Goal: Share content: Share content

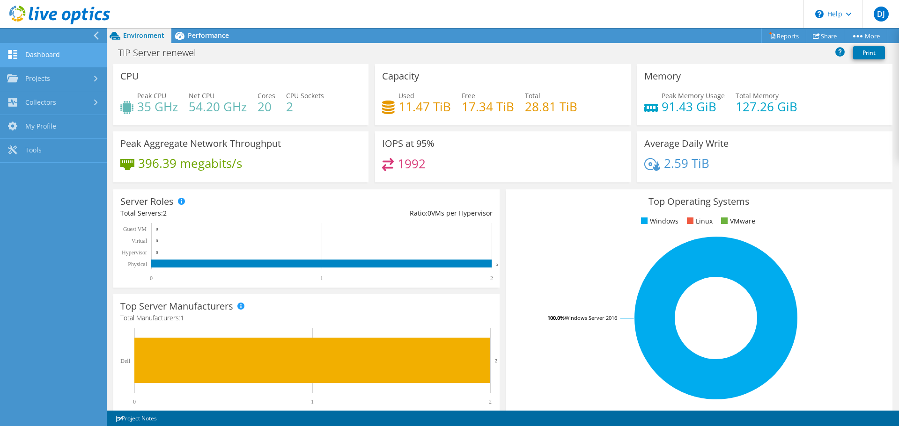
click at [31, 54] on link "Dashboard" at bounding box center [53, 56] width 107 height 24
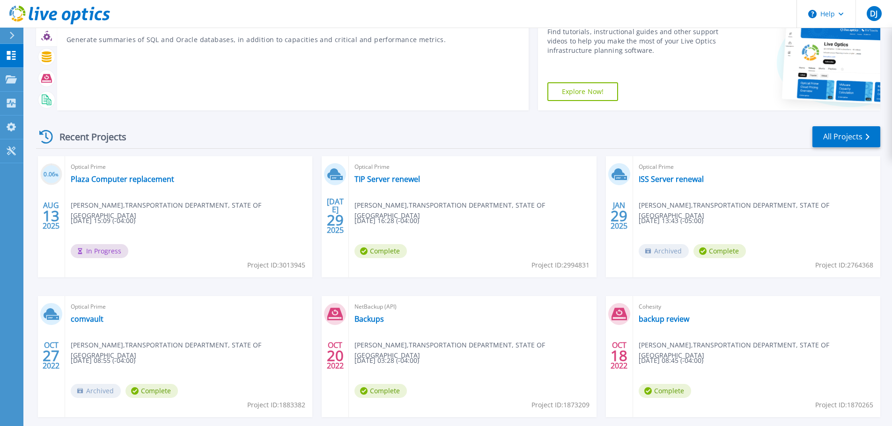
scroll to position [92, 0]
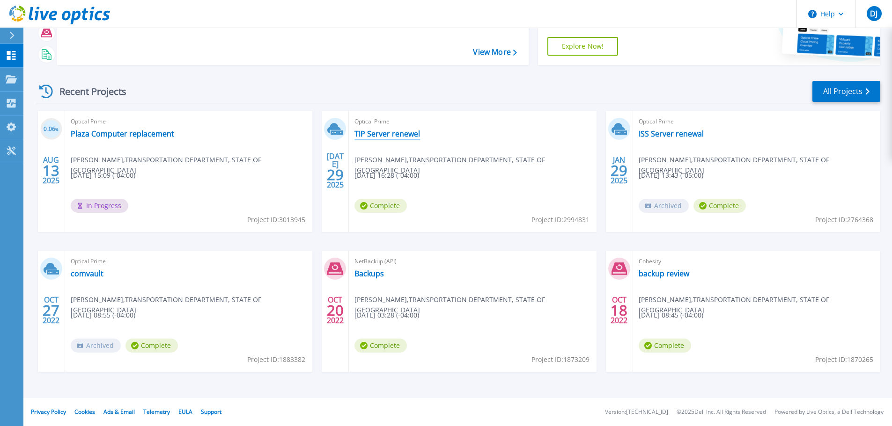
click at [389, 133] on link "TIP Server renewel" at bounding box center [387, 133] width 66 height 9
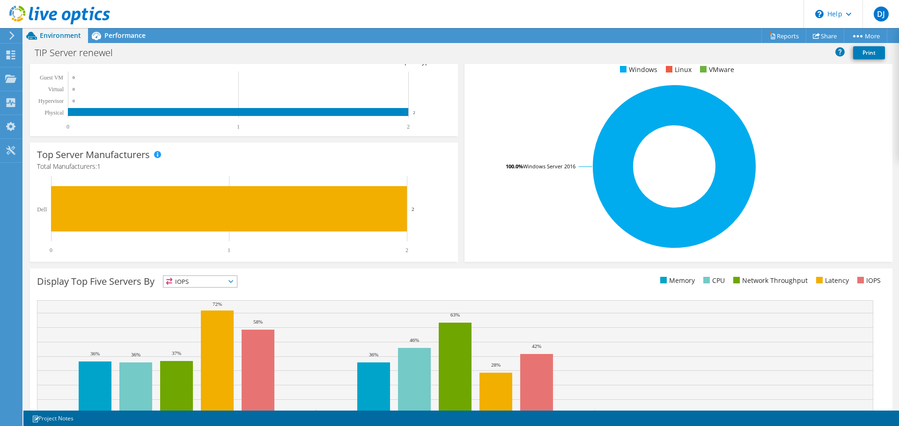
scroll to position [198, 0]
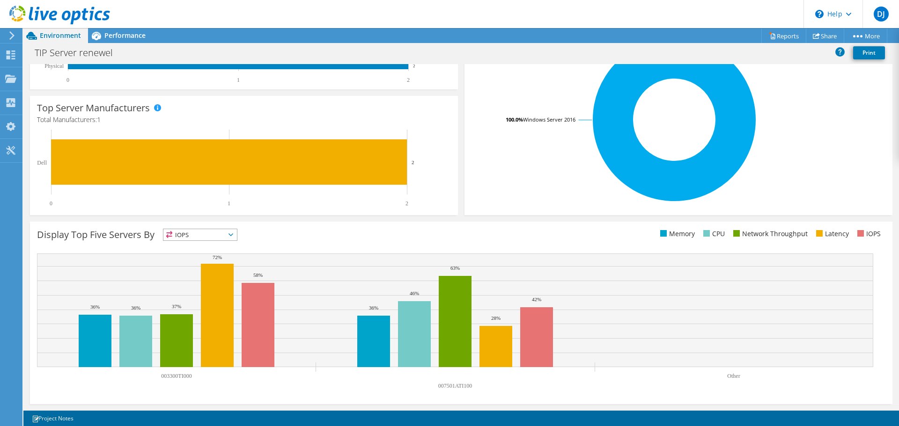
click at [237, 231] on span "IOPS" at bounding box center [199, 234] width 73 height 11
click at [236, 231] on span "IOPS" at bounding box center [199, 234] width 73 height 11
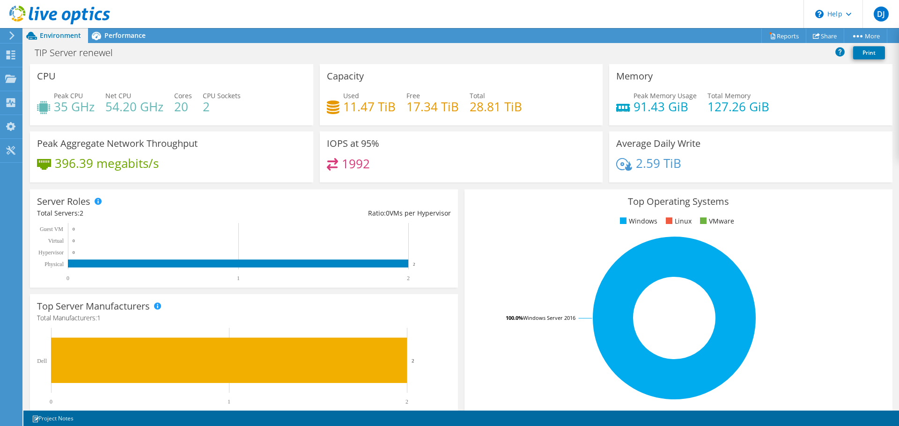
scroll to position [249, 0]
click at [446, 286] on div "Server Roles Physical Servers represent bare metal servers that were targets of…" at bounding box center [244, 239] width 428 height 98
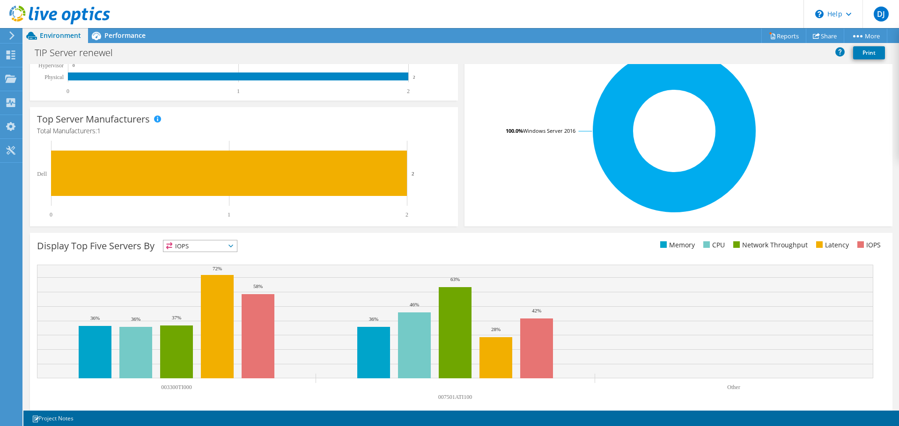
scroll to position [198, 0]
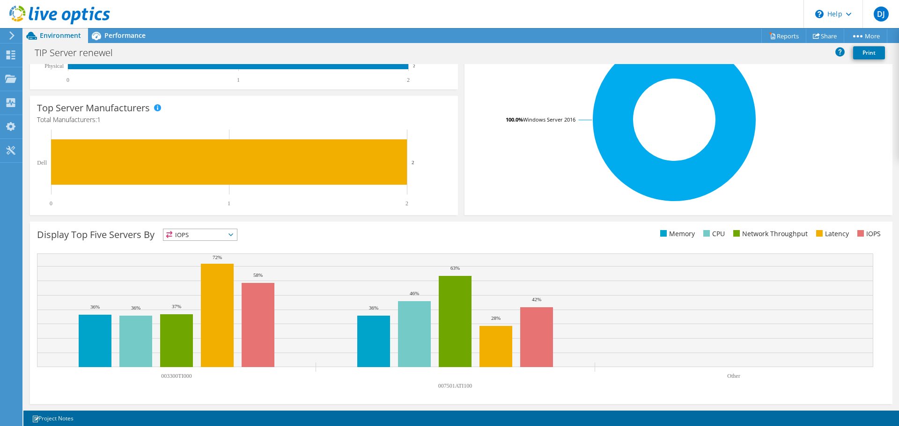
click at [237, 238] on span "IOPS" at bounding box center [199, 234] width 73 height 11
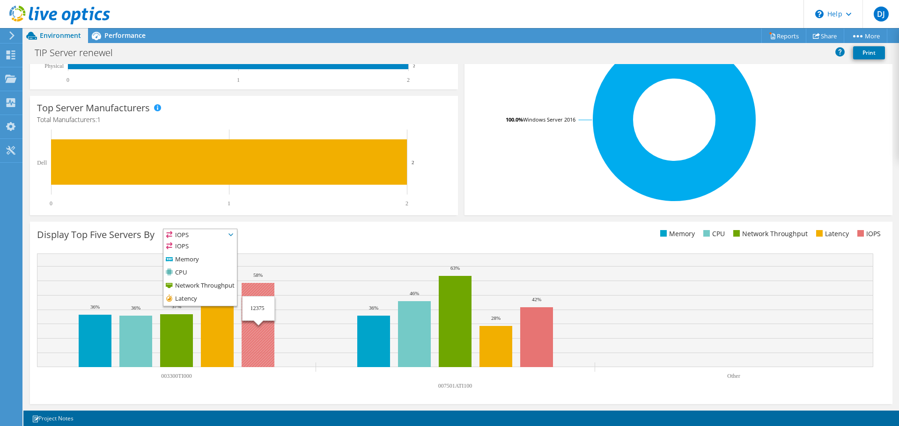
click at [307, 320] on rect at bounding box center [455, 311] width 836 height 114
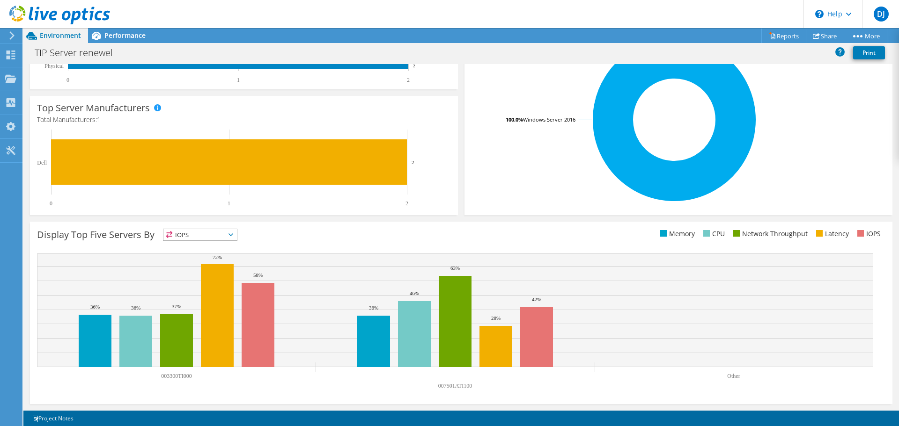
click at [220, 236] on span "IOPS" at bounding box center [199, 234] width 73 height 11
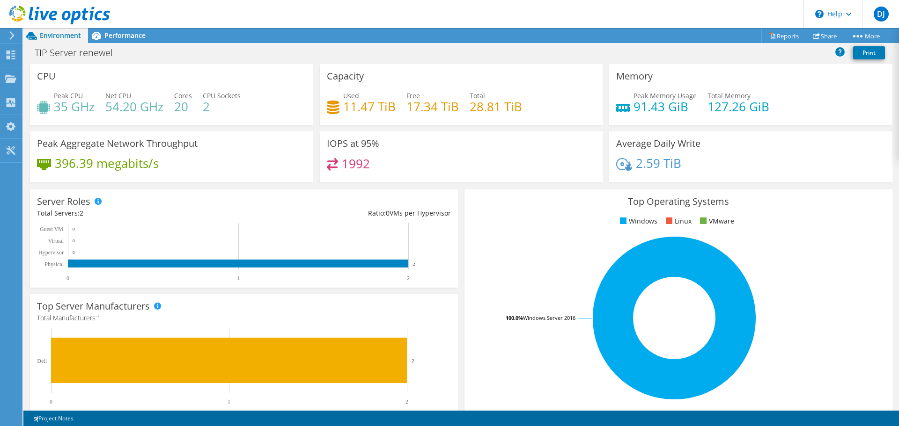
scroll to position [249, 0]
click at [121, 38] on span "Performance" at bounding box center [124, 35] width 41 height 9
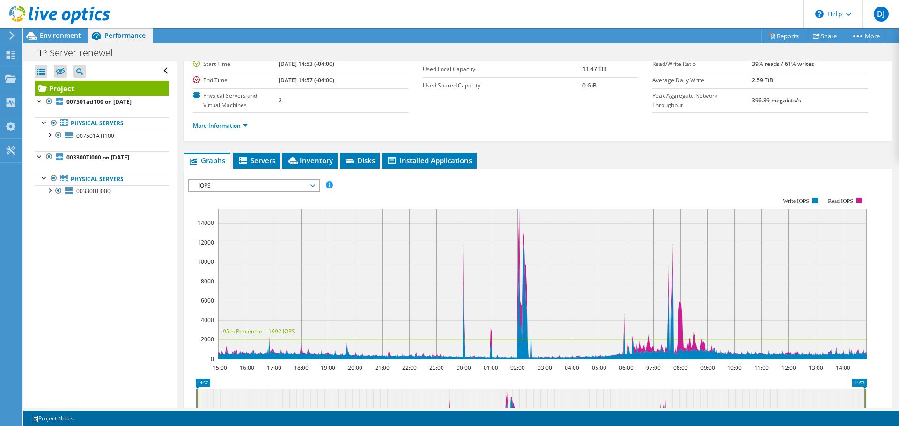
scroll to position [140, 0]
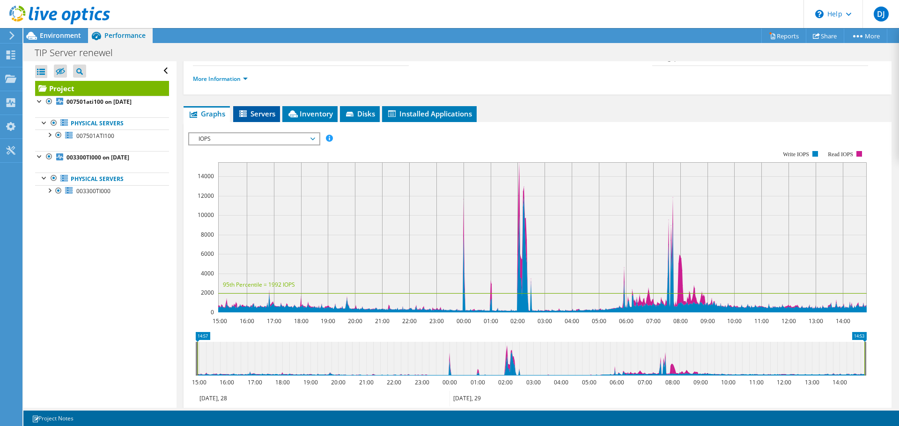
click at [264, 111] on span "Servers" at bounding box center [256, 113] width 37 height 9
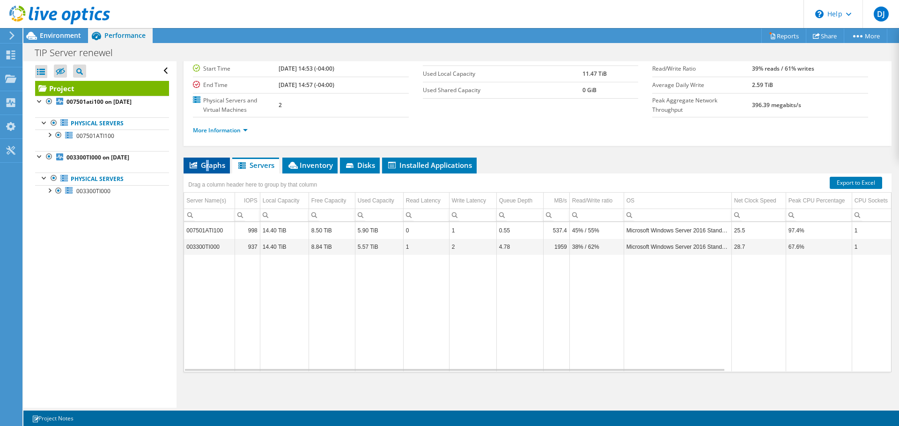
click at [207, 162] on span "Graphs" at bounding box center [206, 165] width 37 height 9
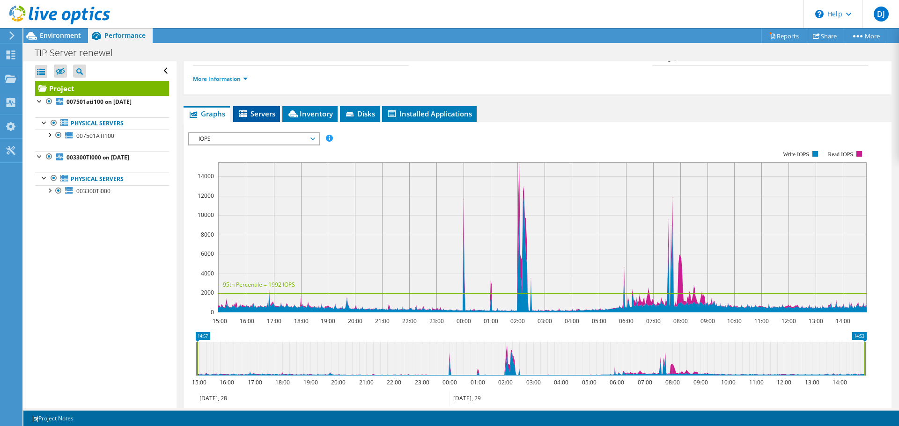
click at [257, 116] on span "Servers" at bounding box center [256, 113] width 37 height 9
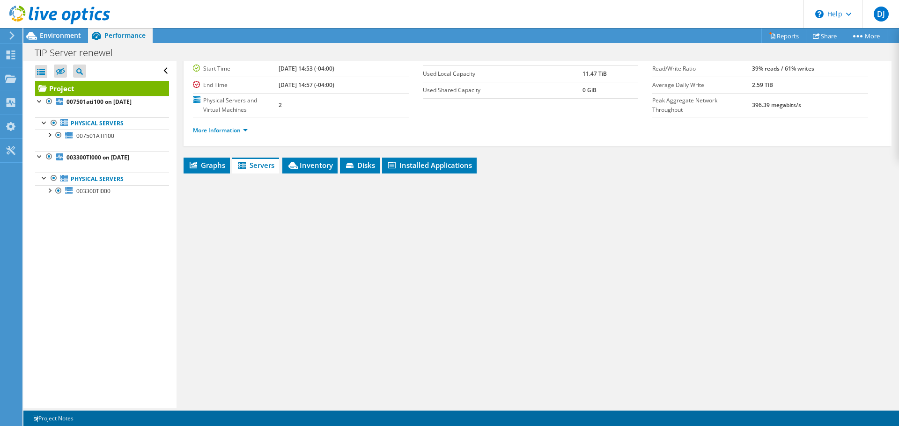
scroll to position [89, 0]
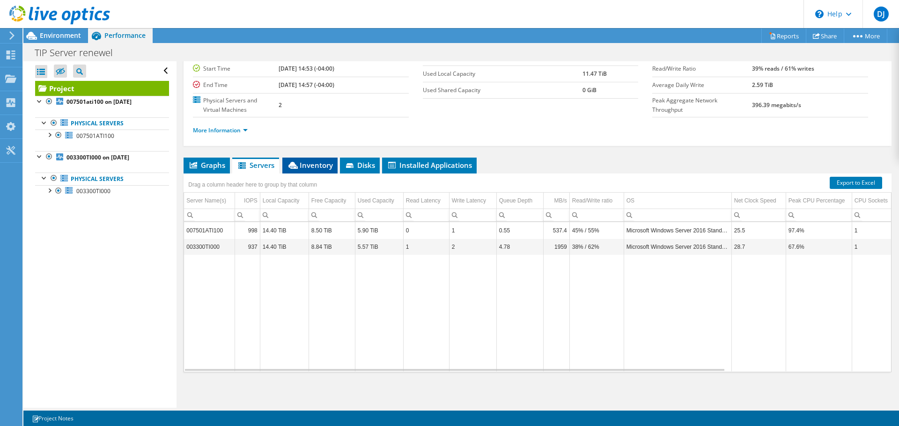
click at [310, 167] on span "Inventory" at bounding box center [310, 165] width 46 height 9
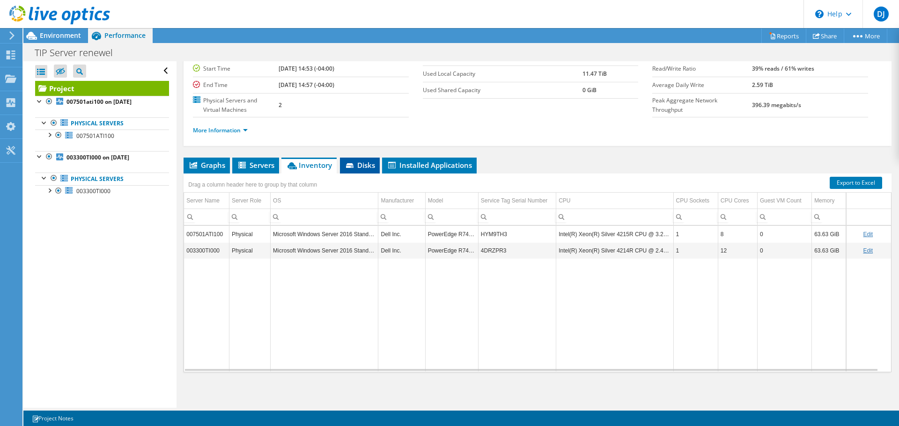
click at [361, 164] on span "Disks" at bounding box center [359, 165] width 30 height 9
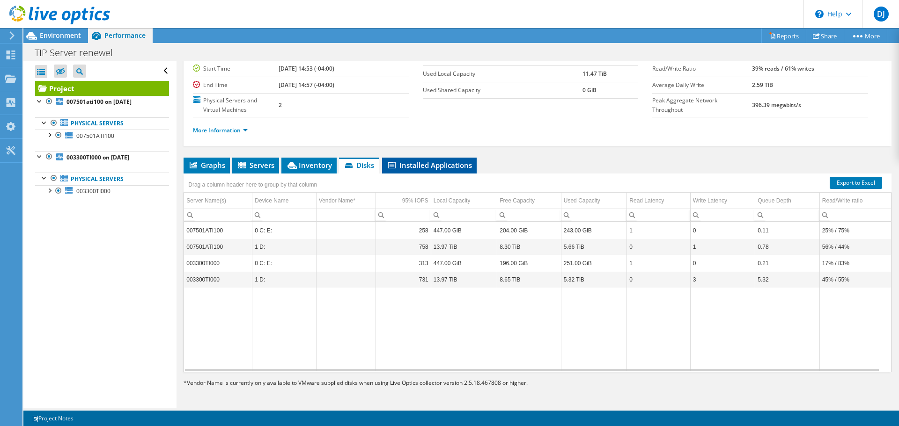
click at [427, 172] on li "Installed Applications" at bounding box center [429, 166] width 95 height 16
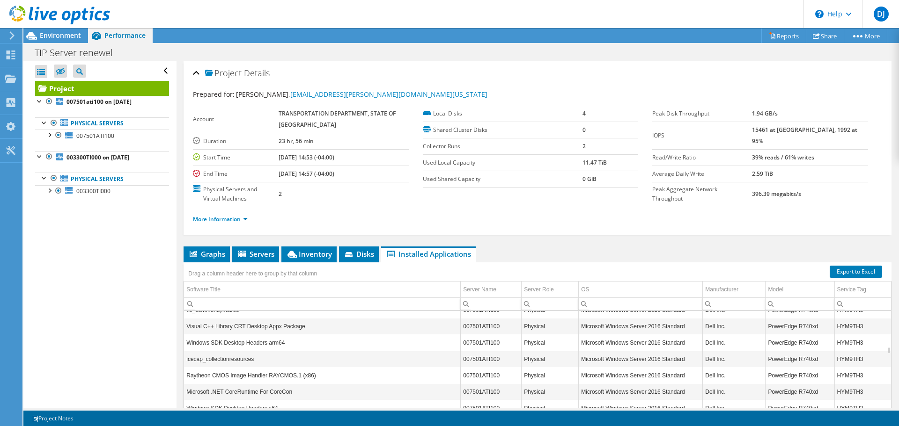
scroll to position [1516, 0]
click at [197, 251] on icon at bounding box center [193, 254] width 7 height 7
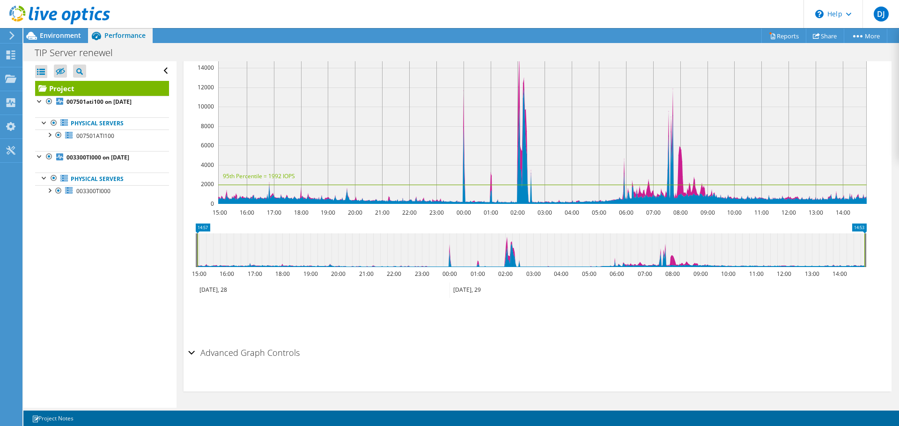
scroll to position [0, 0]
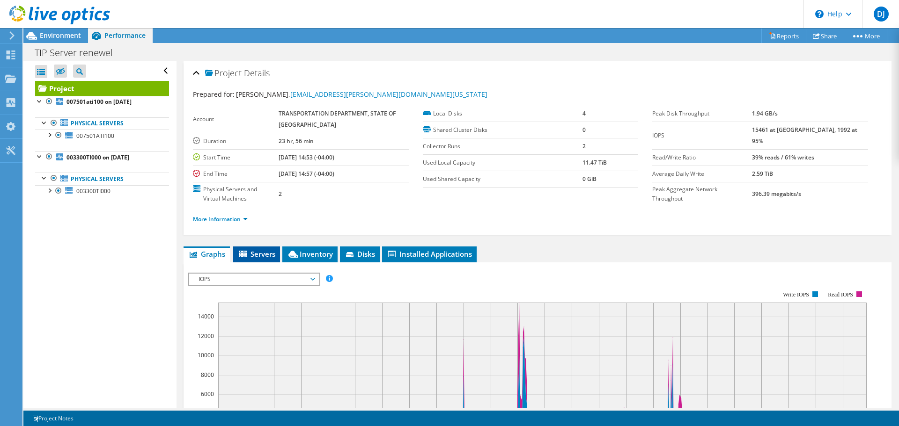
click at [249, 252] on span "Servers" at bounding box center [256, 253] width 37 height 9
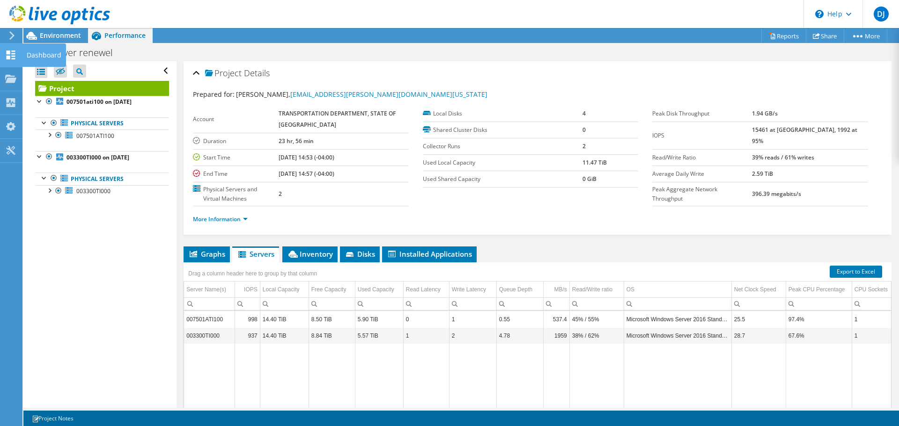
click at [10, 53] on use at bounding box center [11, 55] width 9 height 9
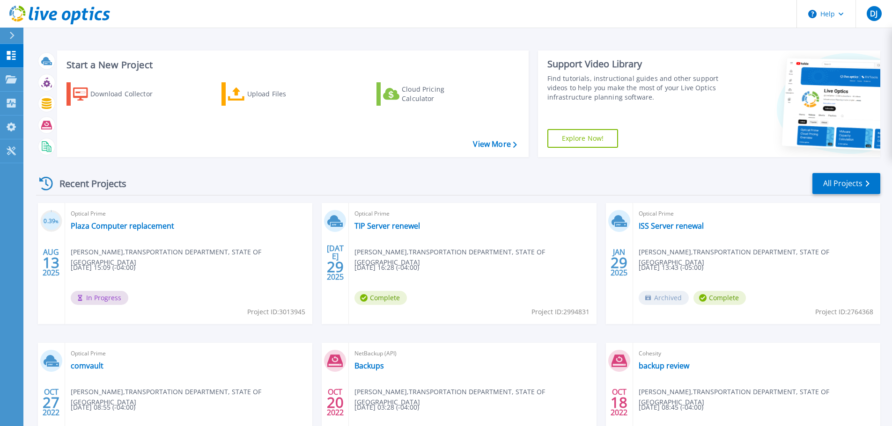
click at [304, 176] on div "Recent Projects All Projects" at bounding box center [458, 183] width 844 height 23
click at [161, 278] on div "Optical Prime Plaza Computer replacement [PERSON_NAME] , TRANSPORTATION DEPARTM…" at bounding box center [188, 263] width 247 height 121
click at [102, 297] on span "In Progress" at bounding box center [100, 298] width 58 height 14
click at [96, 227] on link "Plaza Computer replacement" at bounding box center [122, 225] width 103 height 9
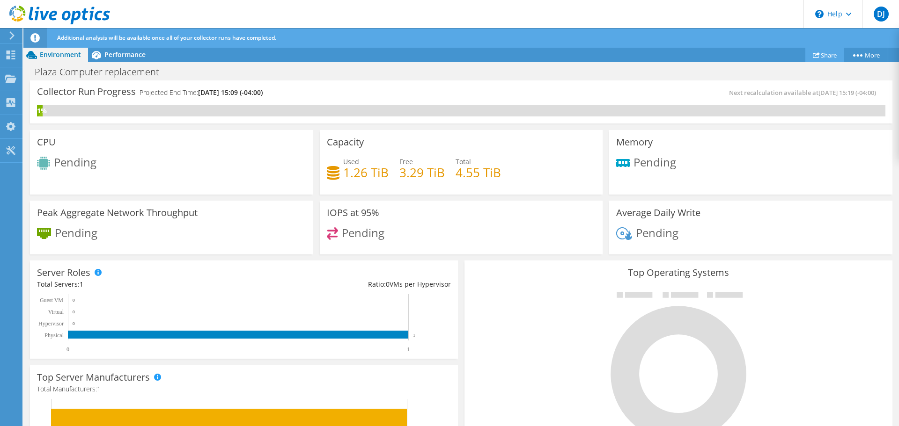
click at [813, 53] on icon at bounding box center [815, 54] width 7 height 7
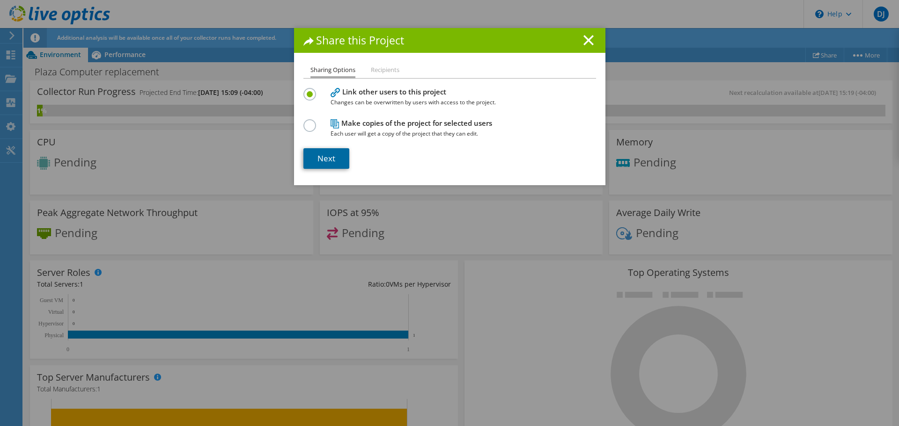
click at [319, 157] on link "Next" at bounding box center [326, 158] width 46 height 21
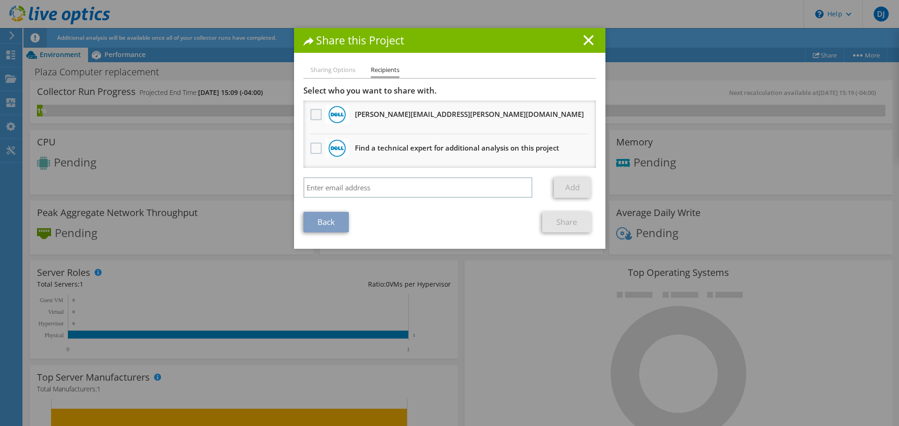
click at [310, 116] on label at bounding box center [317, 114] width 14 height 11
click at [0, 0] on input "checkbox" at bounding box center [0, 0] width 0 height 0
click at [559, 223] on link "Share" at bounding box center [566, 222] width 49 height 21
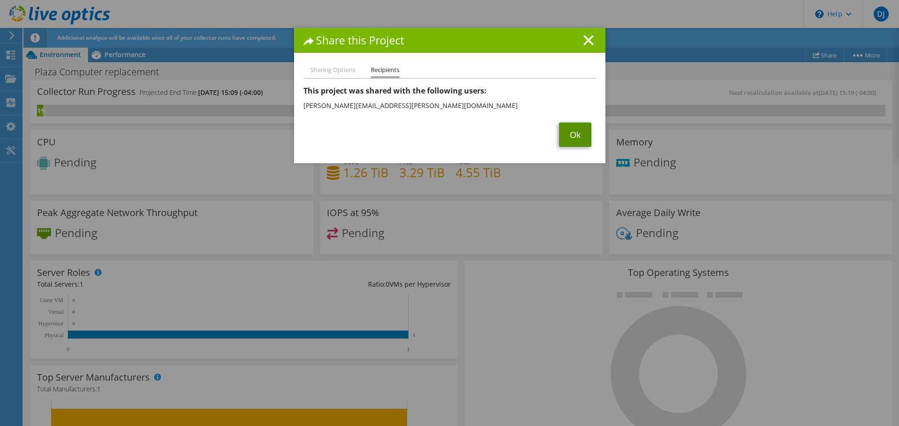
click at [573, 132] on link "Ok" at bounding box center [575, 135] width 32 height 24
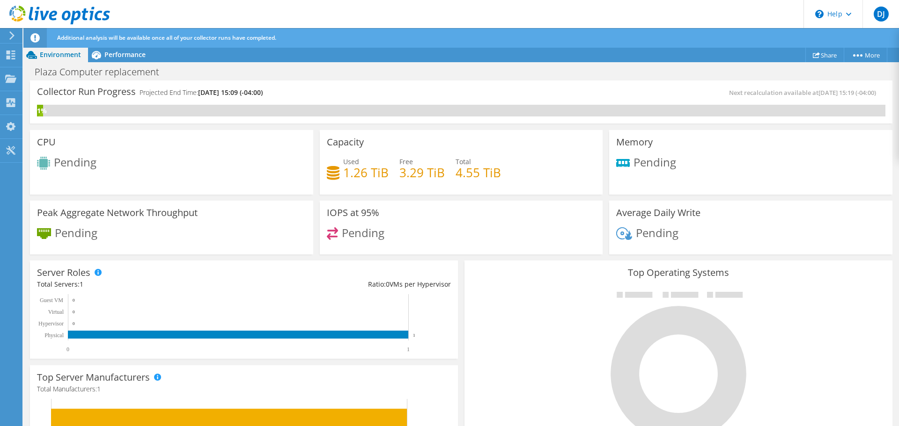
scroll to position [234, 0]
click at [121, 55] on span "Performance" at bounding box center [124, 54] width 41 height 9
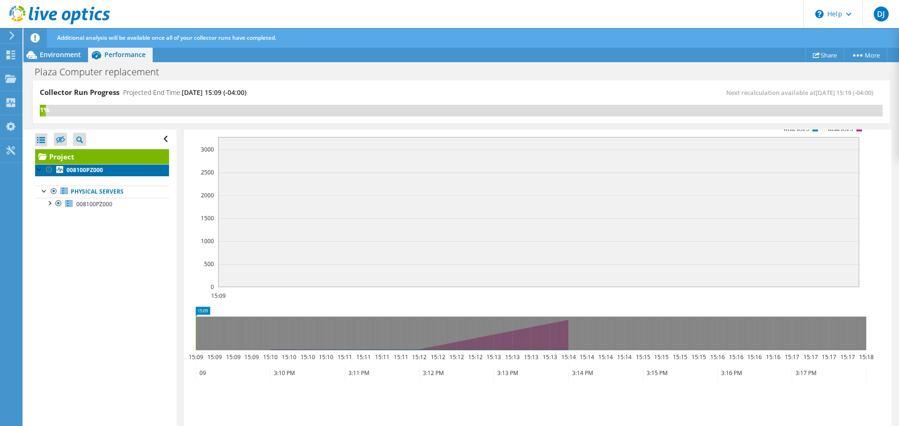
click at [83, 172] on b "008100PZ000" at bounding box center [84, 170] width 37 height 8
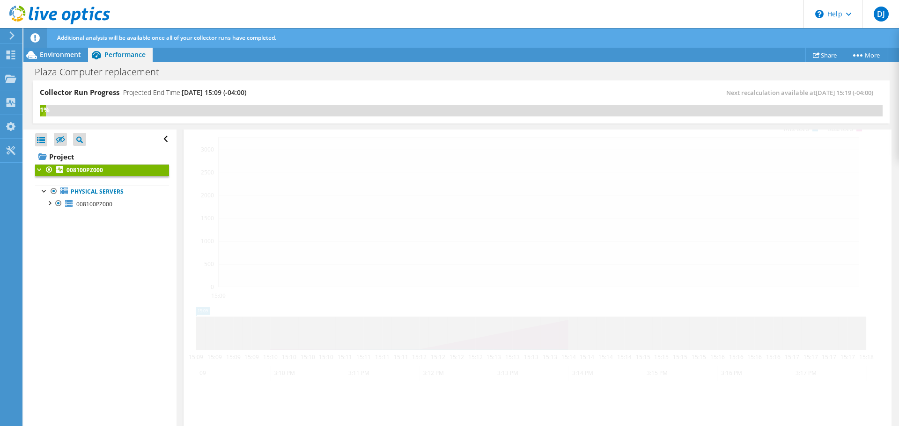
scroll to position [208, 0]
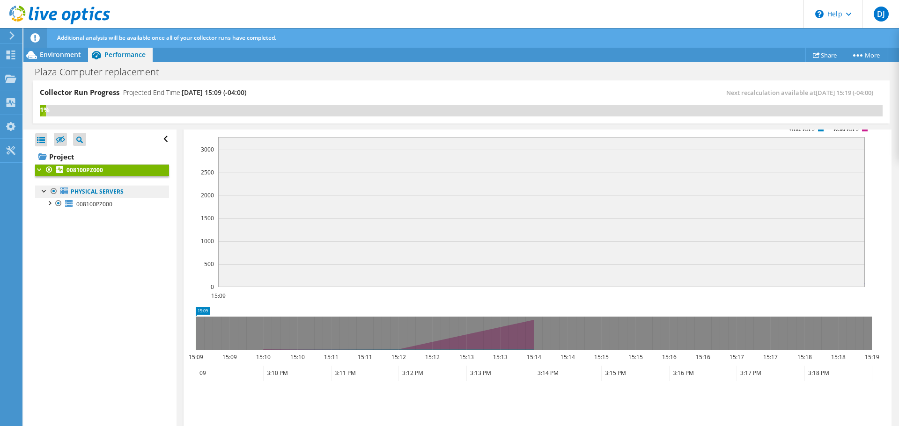
click at [78, 191] on link "Physical Servers" at bounding box center [102, 192] width 134 height 12
click at [77, 205] on span "008100PZ000" at bounding box center [94, 204] width 36 height 8
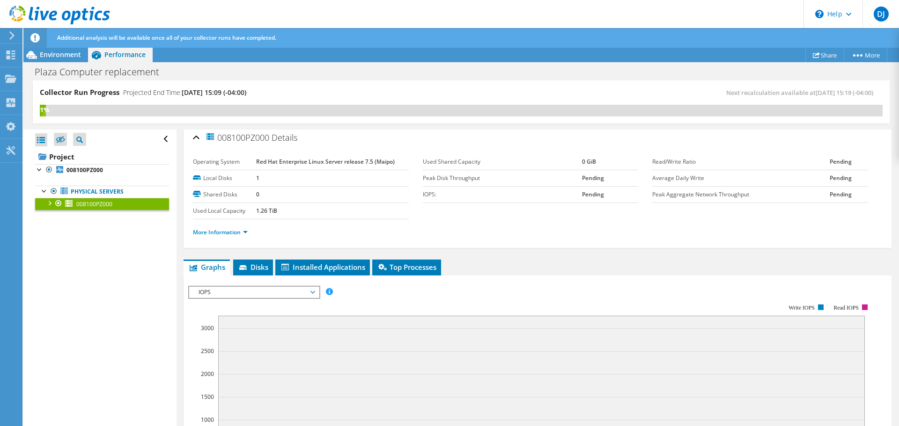
scroll to position [0, 0]
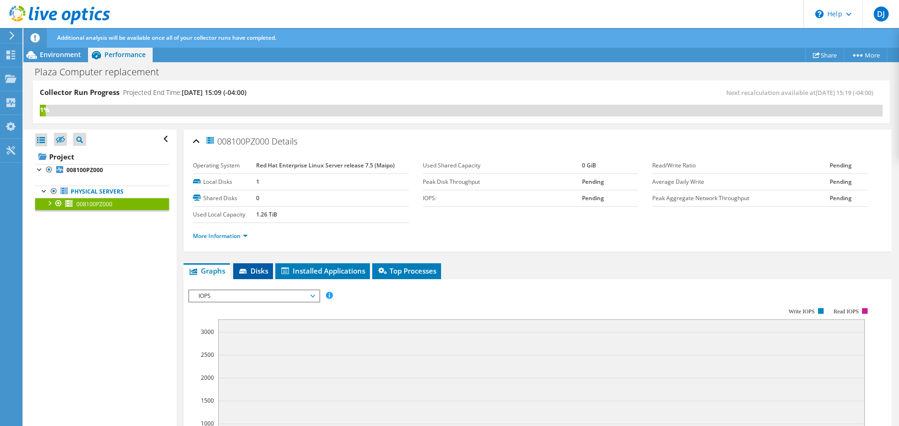
click at [238, 275] on span "Disks" at bounding box center [253, 270] width 30 height 9
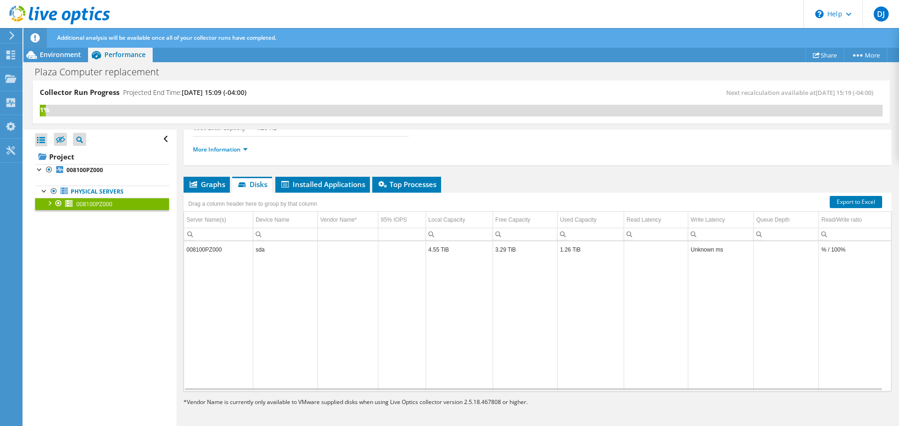
scroll to position [40, 0]
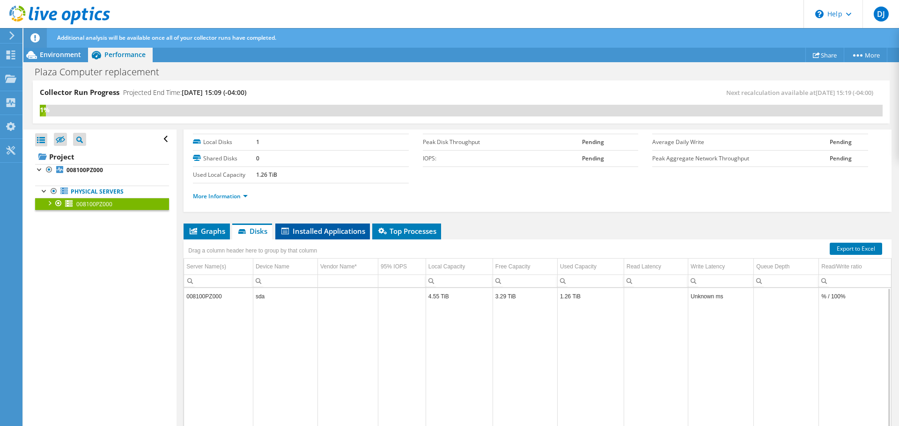
click at [305, 236] on li "Installed Applications" at bounding box center [322, 232] width 95 height 16
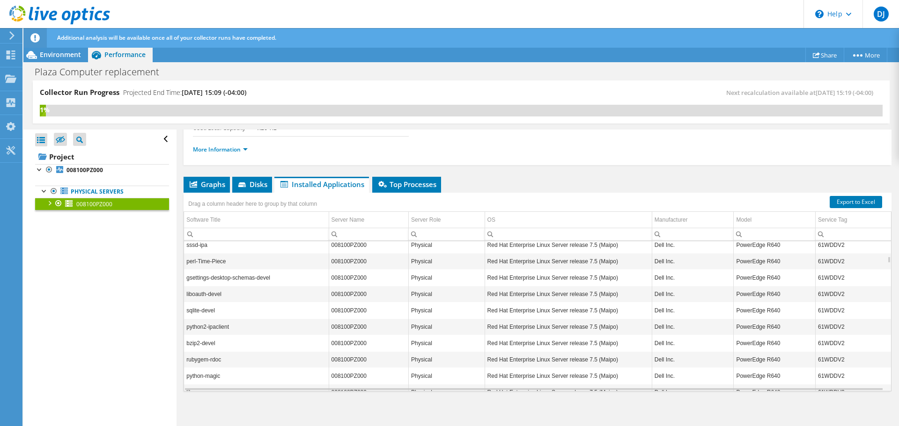
scroll to position [1516, 0]
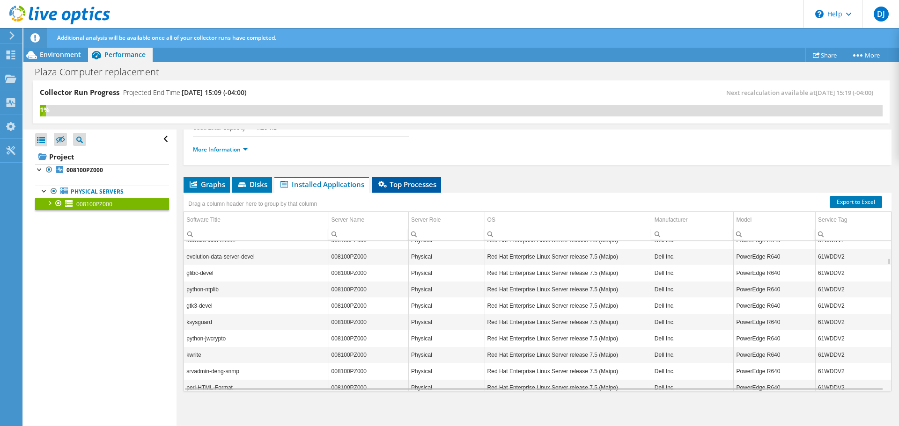
click at [401, 183] on span "Top Processes" at bounding box center [406, 184] width 59 height 9
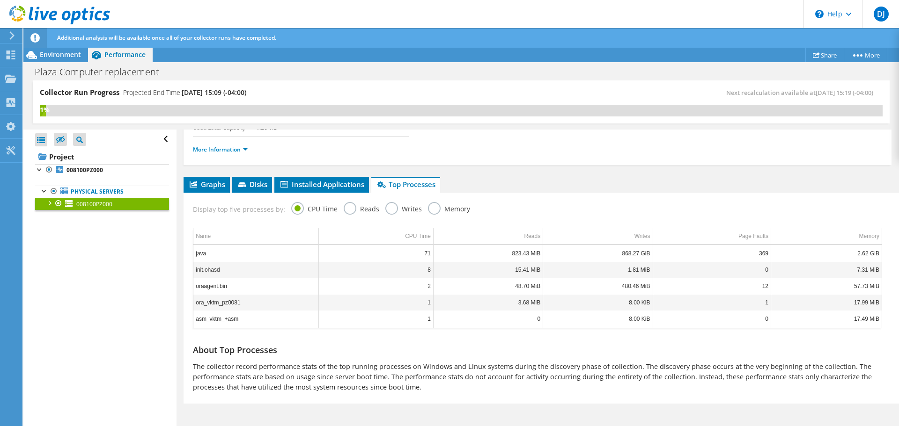
scroll to position [0, 0]
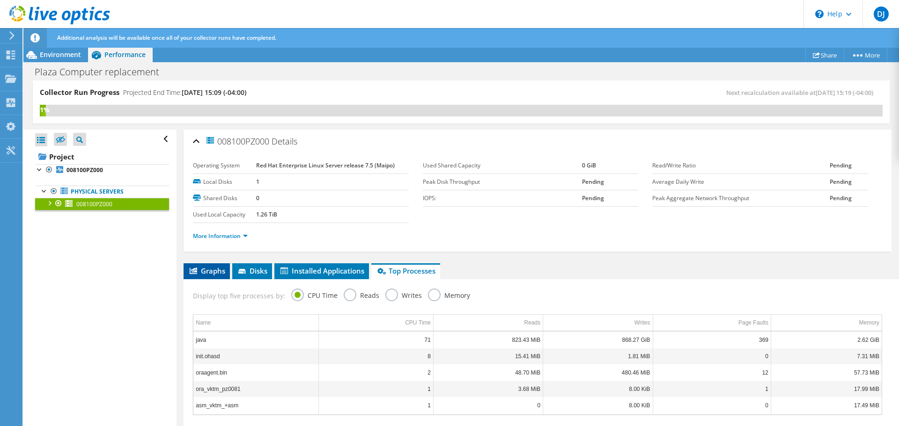
click at [202, 268] on span "Graphs" at bounding box center [206, 270] width 37 height 9
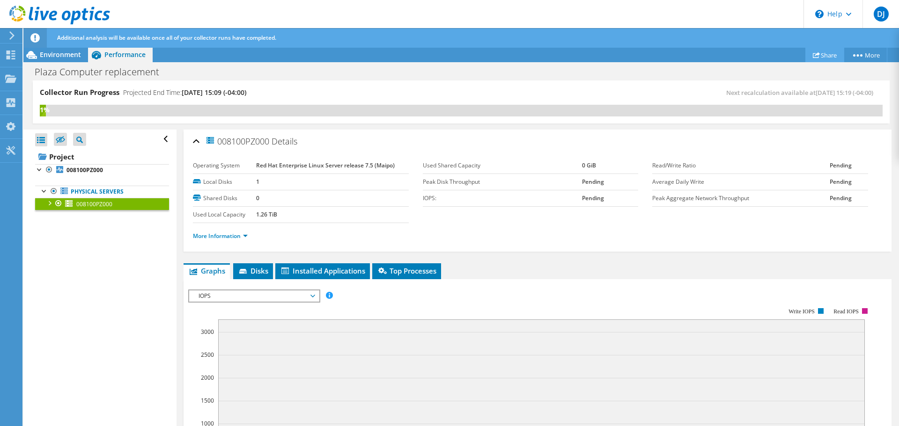
click at [825, 57] on link "Share" at bounding box center [824, 55] width 39 height 15
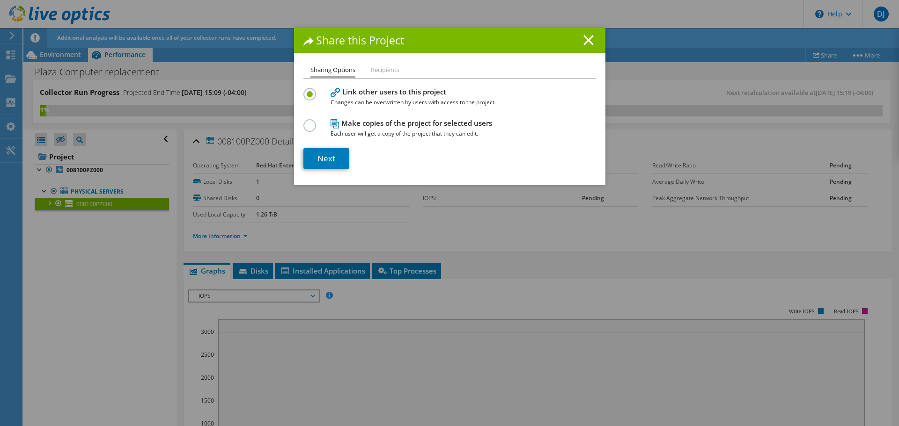
click at [377, 72] on li "Recipients" at bounding box center [385, 71] width 29 height 12
click at [325, 160] on link "Next" at bounding box center [326, 158] width 46 height 21
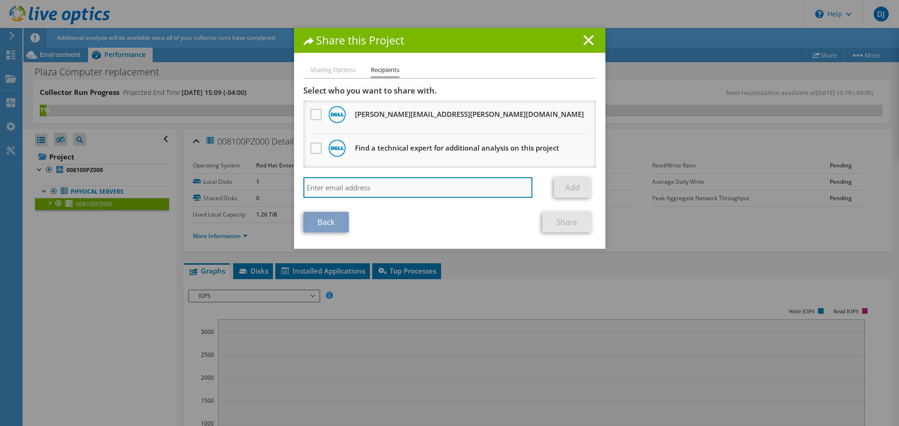
click at [405, 195] on input "search" at bounding box center [417, 187] width 229 height 21
click at [357, 190] on input "search" at bounding box center [417, 187] width 229 height 21
paste input "augusto.vazquez@dot.state.fl.us"
type input "augusto.vazquez@dot.state.fl.us"
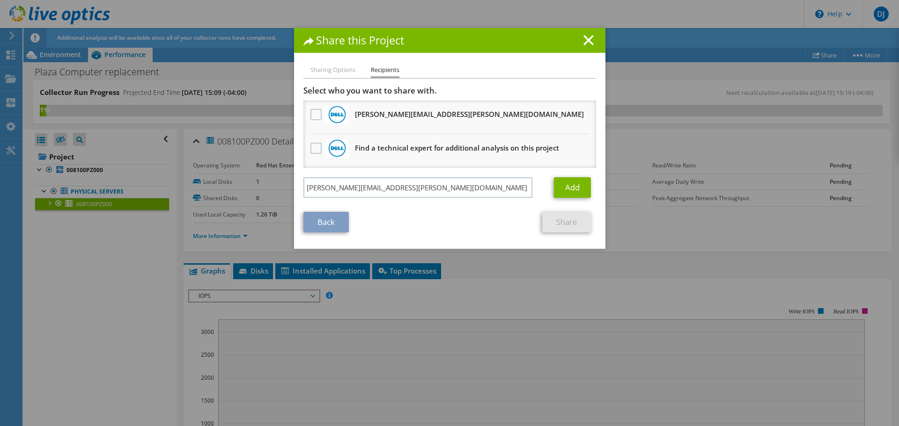
click at [590, 189] on div "Add" at bounding box center [575, 187] width 42 height 21
click at [577, 190] on link "Add" at bounding box center [572, 187] width 37 height 21
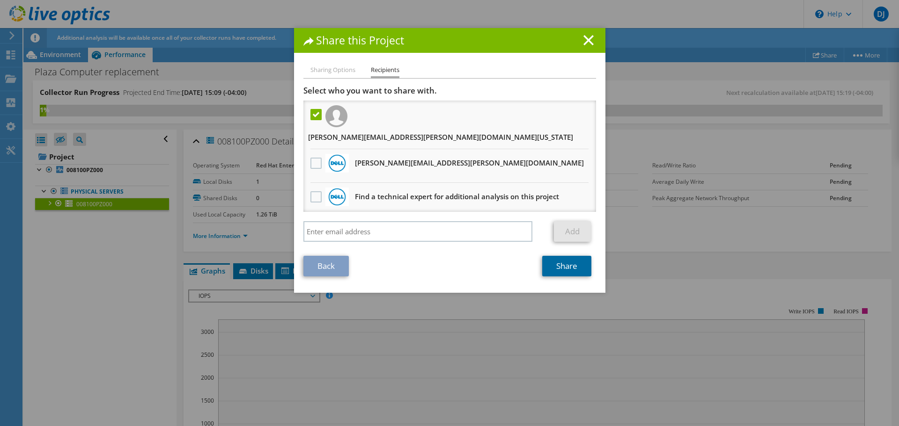
click at [562, 256] on link "Share" at bounding box center [566, 266] width 49 height 21
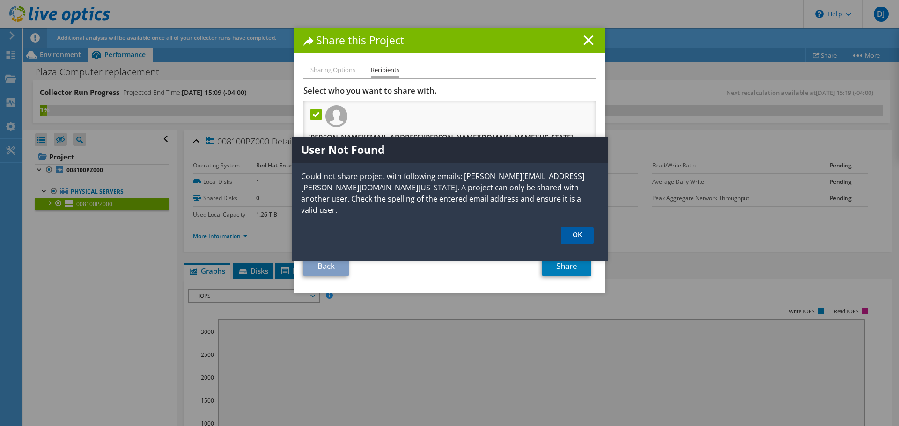
click at [573, 227] on link "OK" at bounding box center [577, 235] width 33 height 17
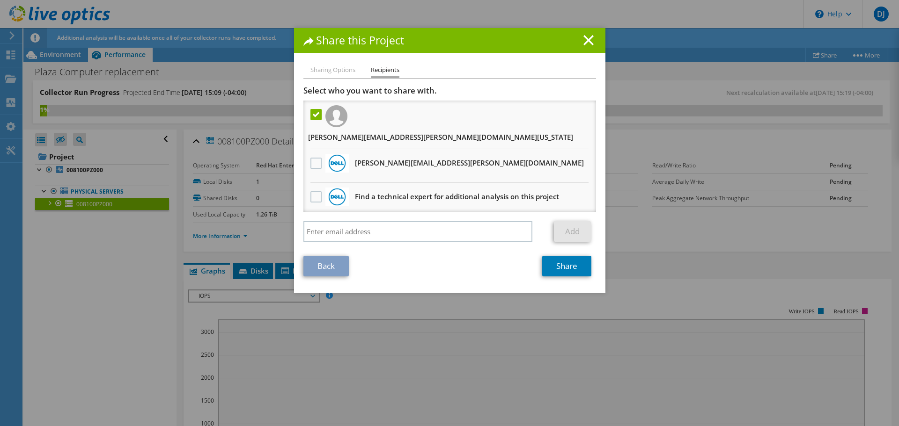
click at [494, 258] on div "Back Share" at bounding box center [449, 266] width 292 height 21
click at [585, 36] on icon at bounding box center [588, 40] width 10 height 10
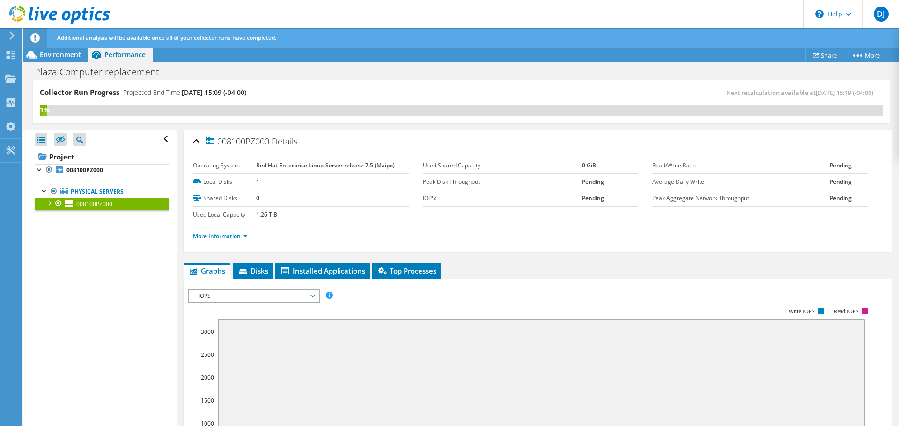
click at [569, 226] on div "More Information" at bounding box center [537, 236] width 689 height 26
click at [82, 169] on b "008100PZ000" at bounding box center [84, 170] width 37 height 8
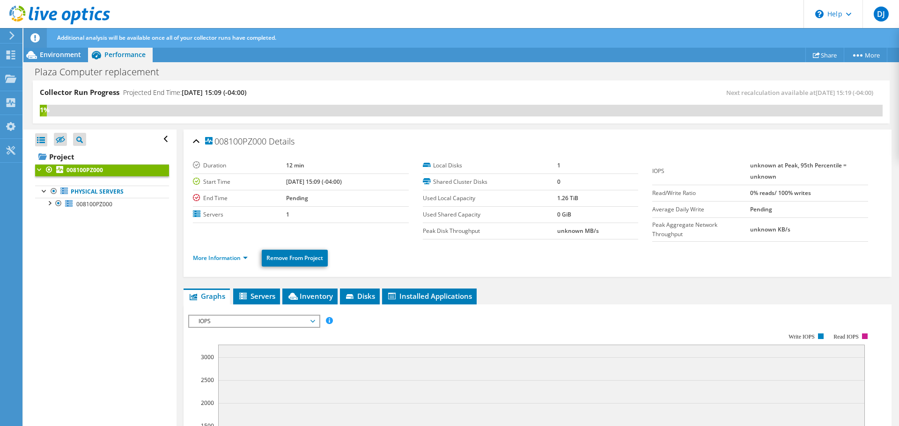
scroll to position [272, 0]
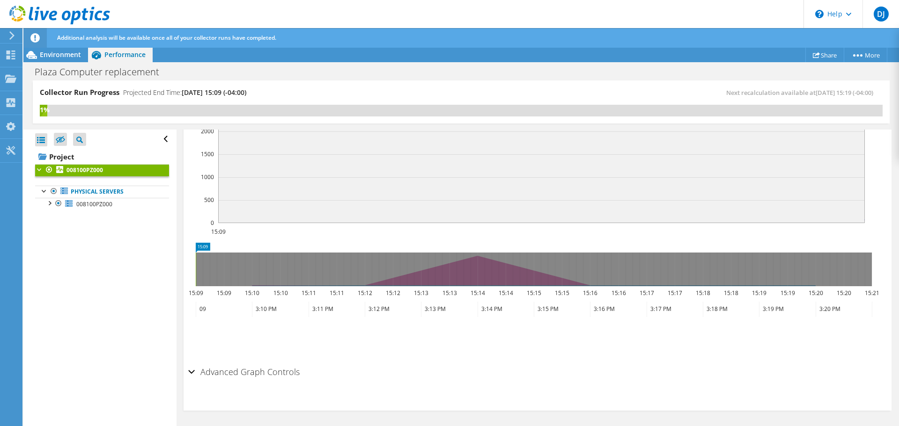
click at [187, 373] on section "IOPS Disk Throughput IO Size Latency Queue Depth CPU Percentage Memory Page Fau…" at bounding box center [537, 222] width 708 height 378
click at [190, 372] on div "Advanced Graph Controls" at bounding box center [537, 373] width 698 height 20
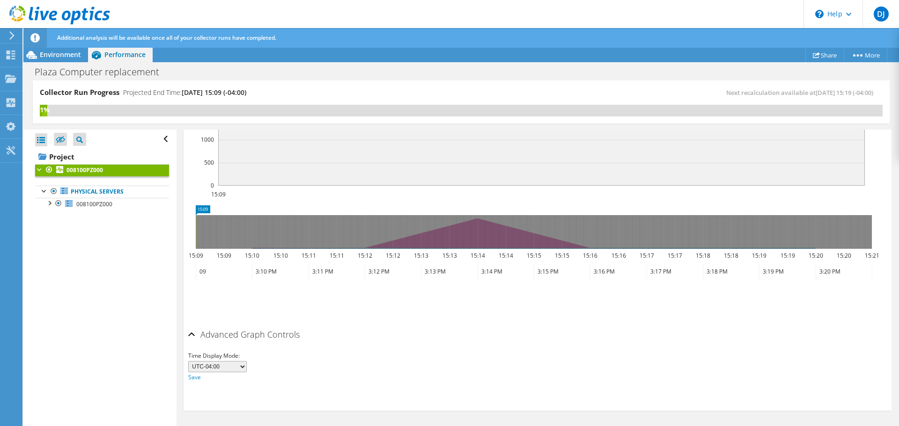
scroll to position [263, 0]
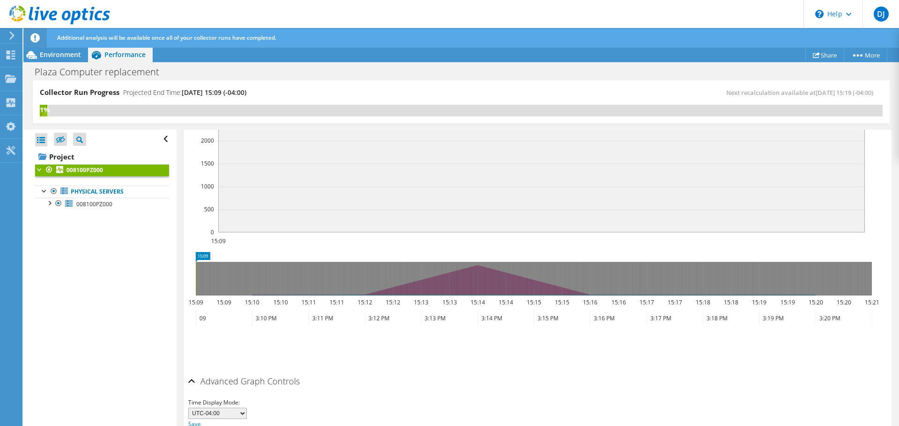
click at [192, 378] on div "Advanced Graph Controls" at bounding box center [537, 382] width 698 height 20
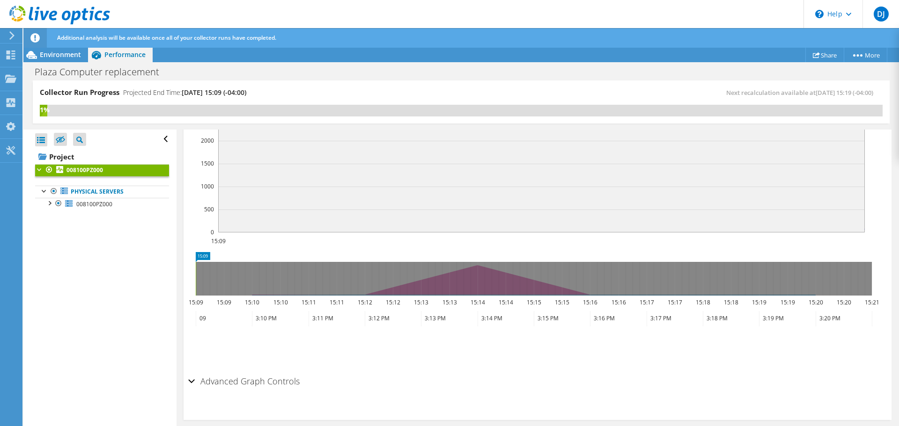
scroll to position [0, 0]
